Goal: Find specific page/section

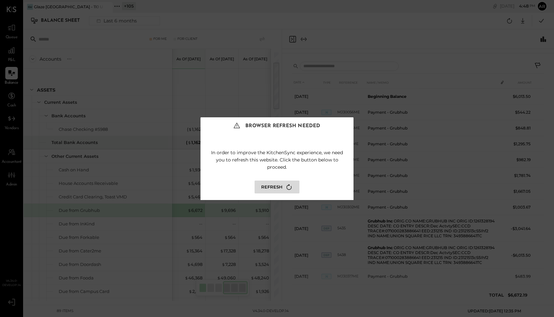
scroll to position [50, 0]
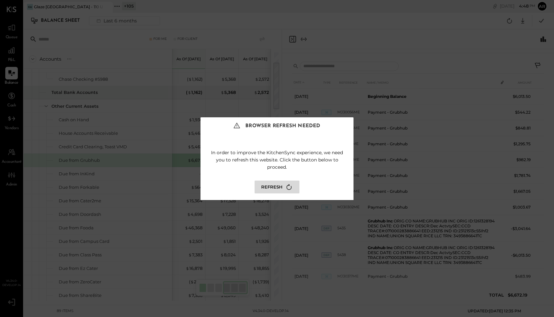
click at [274, 187] on button "Refresh" at bounding box center [277, 187] width 45 height 13
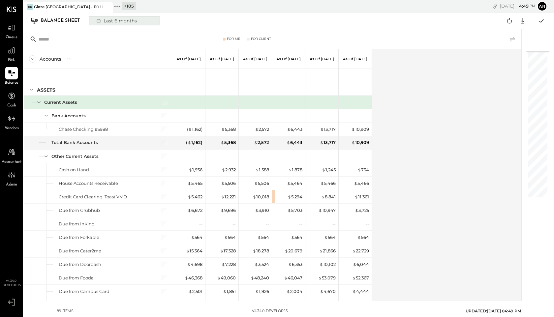
click at [122, 22] on div "Last 6 months" at bounding box center [116, 20] width 47 height 9
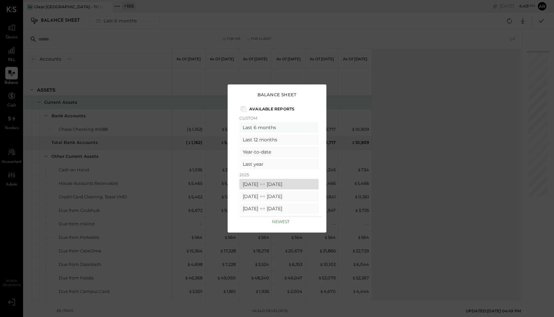
click at [251, 185] on div "08/01/2025 08/31/2025" at bounding box center [279, 184] width 79 height 11
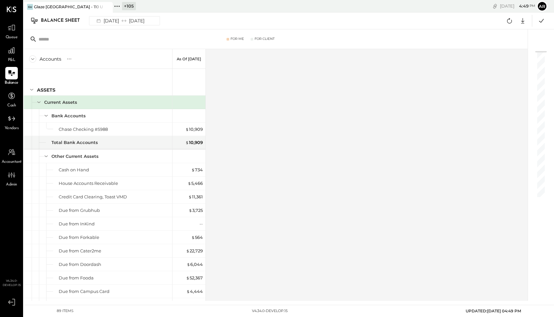
click at [314, 8] on div "Fri, Sep 12 4 : 49 pm Ar User Profile" at bounding box center [434, 6] width 241 height 13
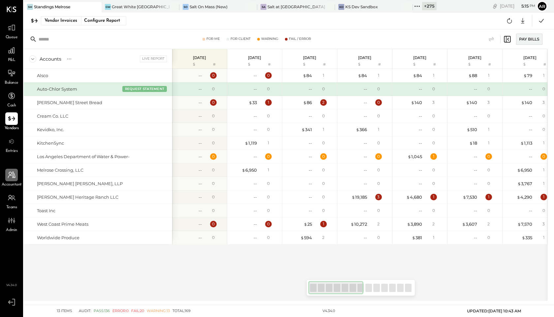
click at [10, 181] on div at bounding box center [11, 175] width 13 height 13
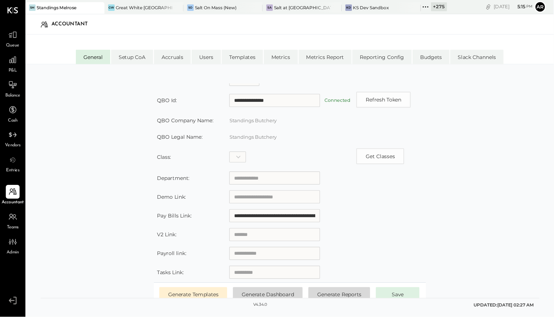
scroll to position [96, 0]
